Goal: Navigation & Orientation: Find specific page/section

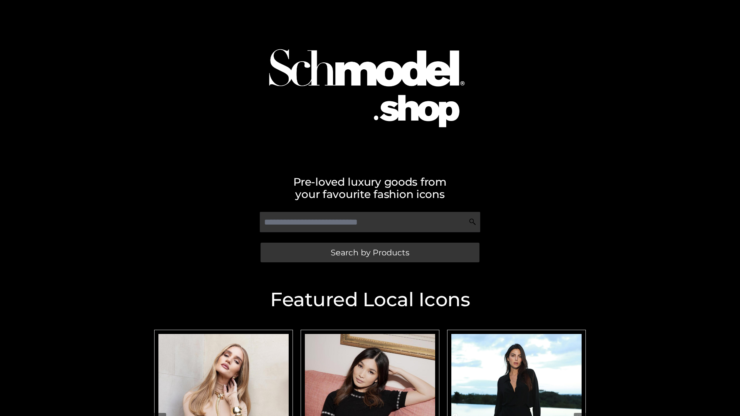
click at [370, 253] on span "Search by Products" at bounding box center [370, 253] width 79 height 8
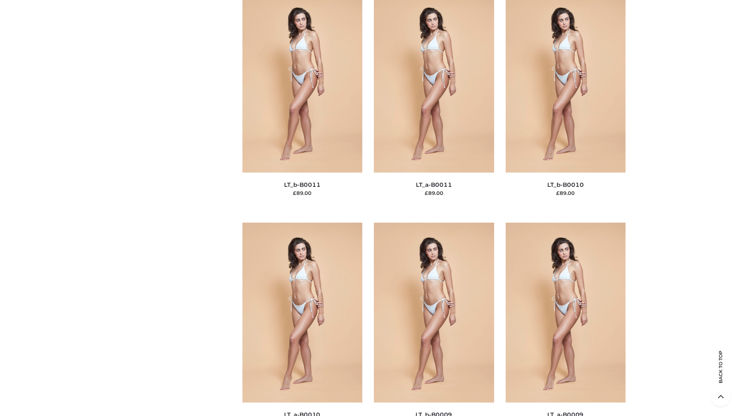
scroll to position [3463, 0]
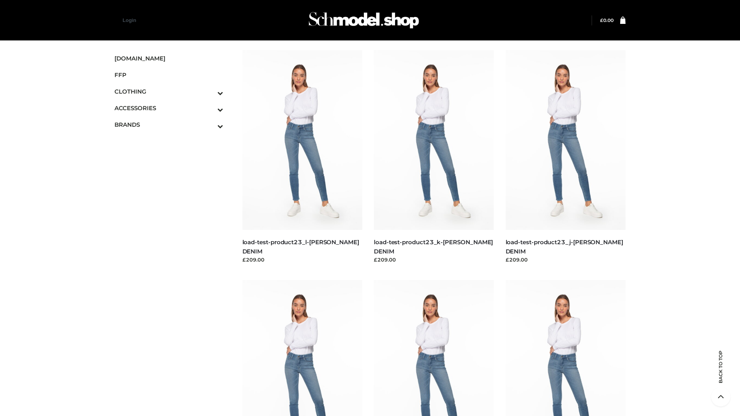
scroll to position [676, 0]
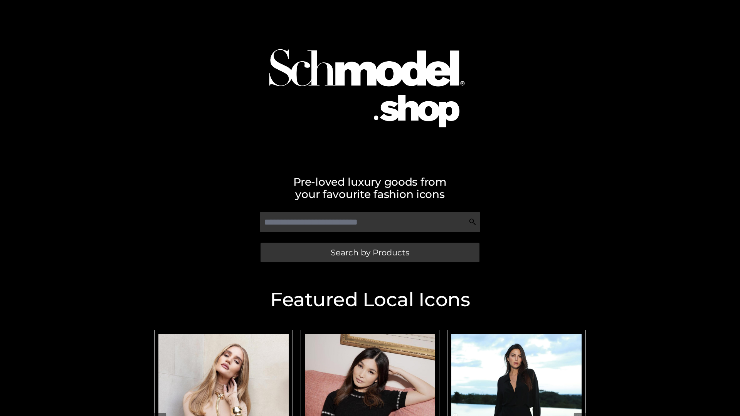
click at [370, 253] on span "Search by Products" at bounding box center [370, 253] width 79 height 8
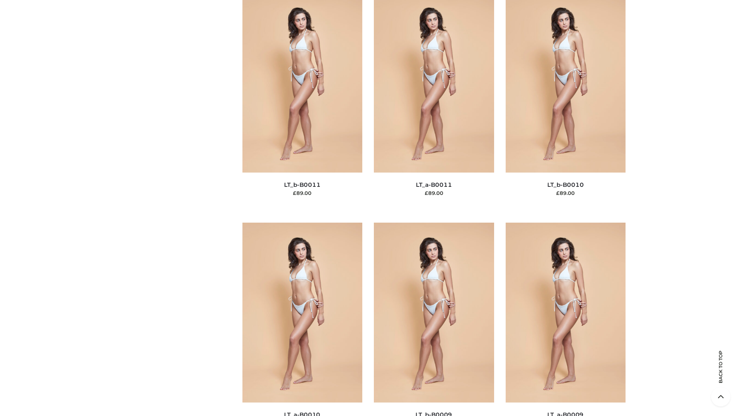
scroll to position [3463, 0]
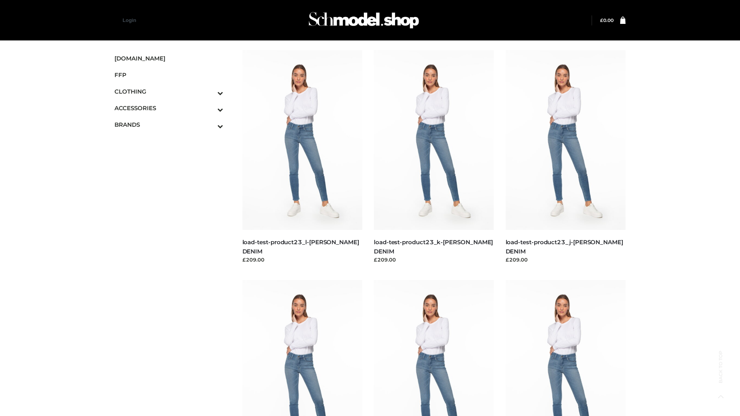
scroll to position [676, 0]
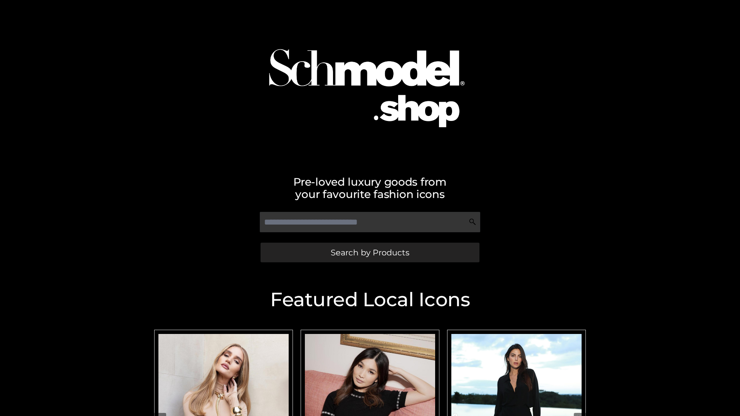
click at [370, 253] on span "Search by Products" at bounding box center [370, 253] width 79 height 8
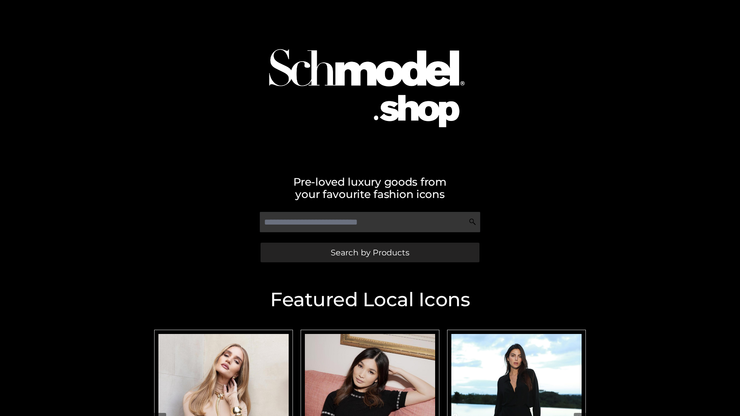
click at [370, 253] on span "Search by Products" at bounding box center [370, 253] width 79 height 8
